Goal: Transaction & Acquisition: Subscribe to service/newsletter

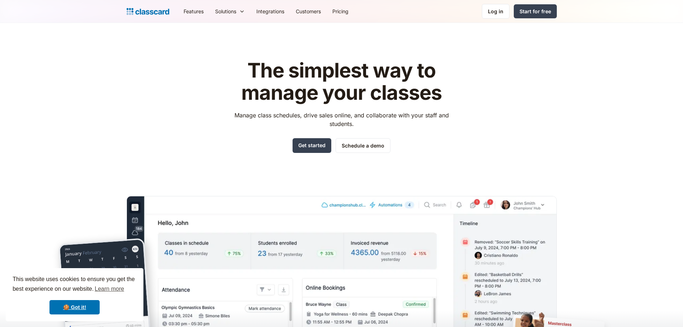
click at [548, 100] on div "The simplest way to manage your classes Manage class schedules, drive sales onl…" at bounding box center [342, 216] width 430 height 337
click at [190, 13] on link "Features" at bounding box center [194, 11] width 32 height 16
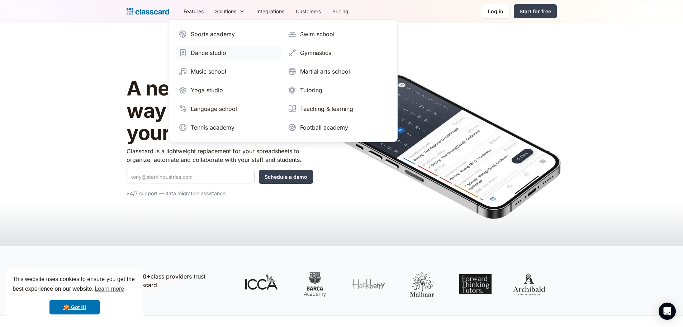
click at [203, 53] on div "Dance studio" at bounding box center [208, 52] width 35 height 9
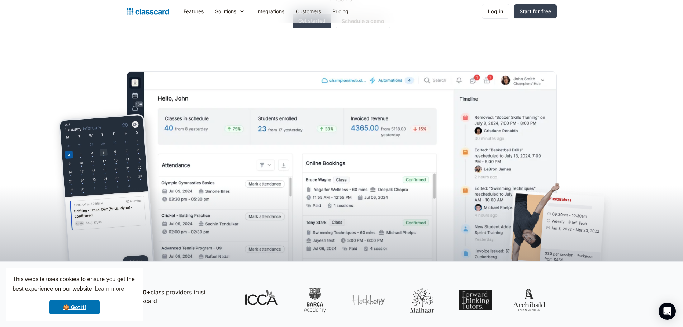
scroll to position [143, 0]
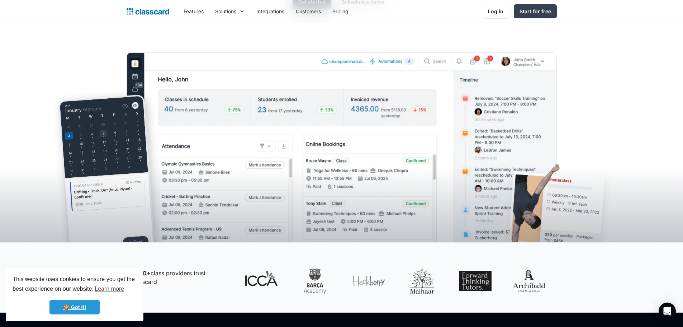
click at [83, 305] on link "🍪 Got it!" at bounding box center [74, 307] width 50 height 14
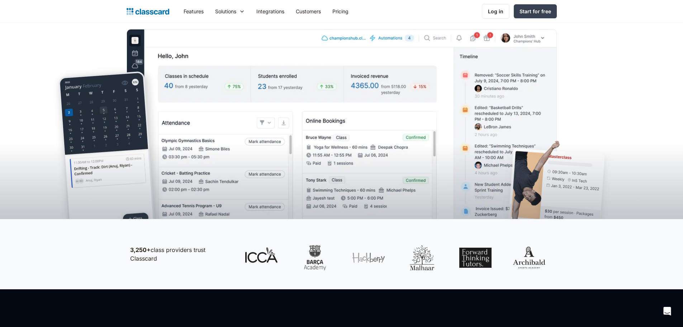
scroll to position [0, 0]
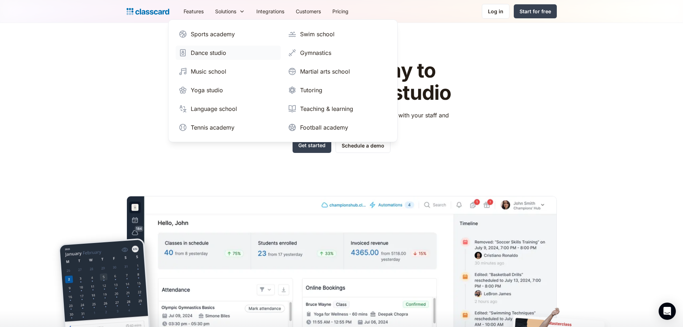
click at [210, 51] on div "Dance studio" at bounding box center [208, 52] width 35 height 9
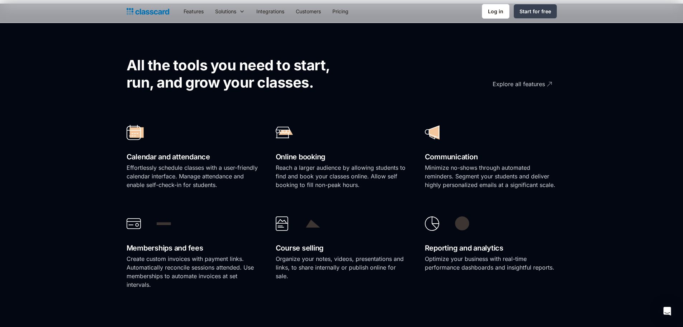
scroll to position [466, 0]
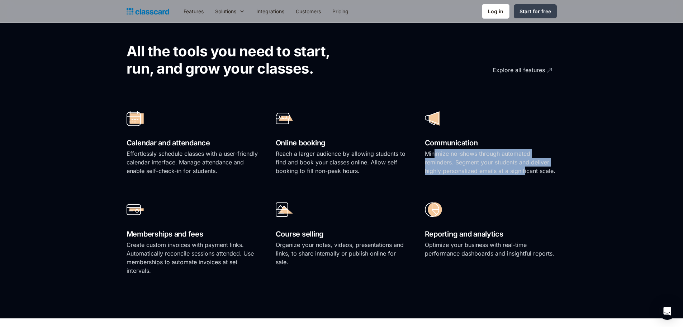
drag, startPoint x: 434, startPoint y: 156, endPoint x: 524, endPoint y: 172, distance: 91.1
click at [524, 172] on p "Minimize no-shows through automated reminders. Segment your students and delive…" at bounding box center [491, 162] width 132 height 26
click at [342, 9] on link "Pricing" at bounding box center [341, 11] width 28 height 16
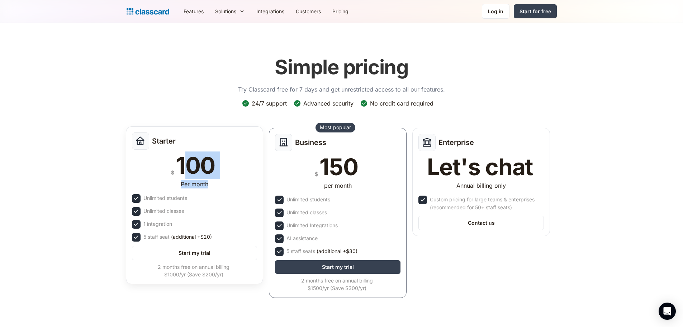
drag, startPoint x: 214, startPoint y: 180, endPoint x: 222, endPoint y: 187, distance: 10.1
click at [222, 186] on div "Starter $ 100 Per month Unlimited students Unlimited classes 1 integration 5 st…" at bounding box center [195, 205] width 138 height 158
click at [83, 190] on header "Simple pricing Try Classcard free for 7 days and get unrestricted access to all…" at bounding box center [341, 182] width 683 height 318
drag, startPoint x: 191, startPoint y: 168, endPoint x: 220, endPoint y: 191, distance: 37.6
click at [220, 191] on div "Starter $ 100 Per month Unlimited students Unlimited classes 1 integration 5 st…" at bounding box center [195, 205] width 138 height 158
